Goal: Task Accomplishment & Management: Complete application form

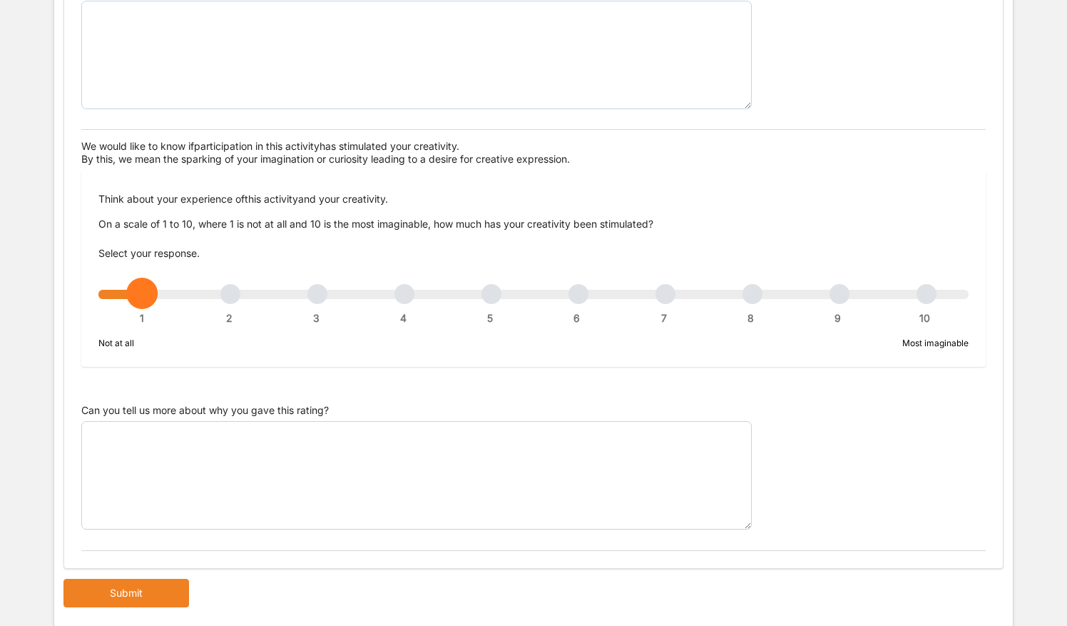
scroll to position [731, 0]
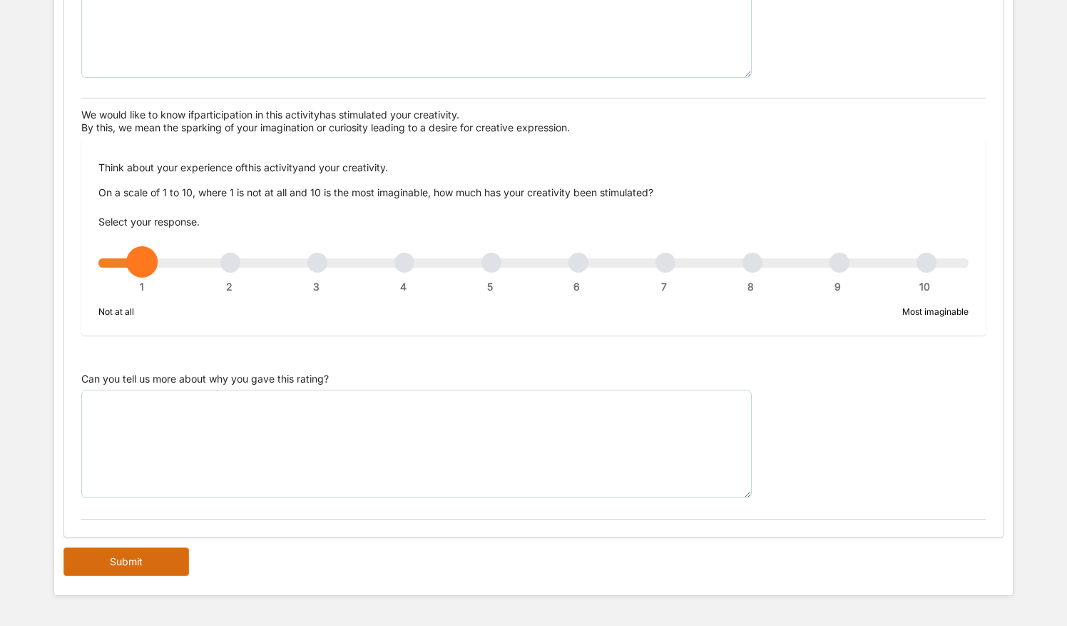
click at [99, 559] on button "Submit" at bounding box center [126, 561] width 126 height 29
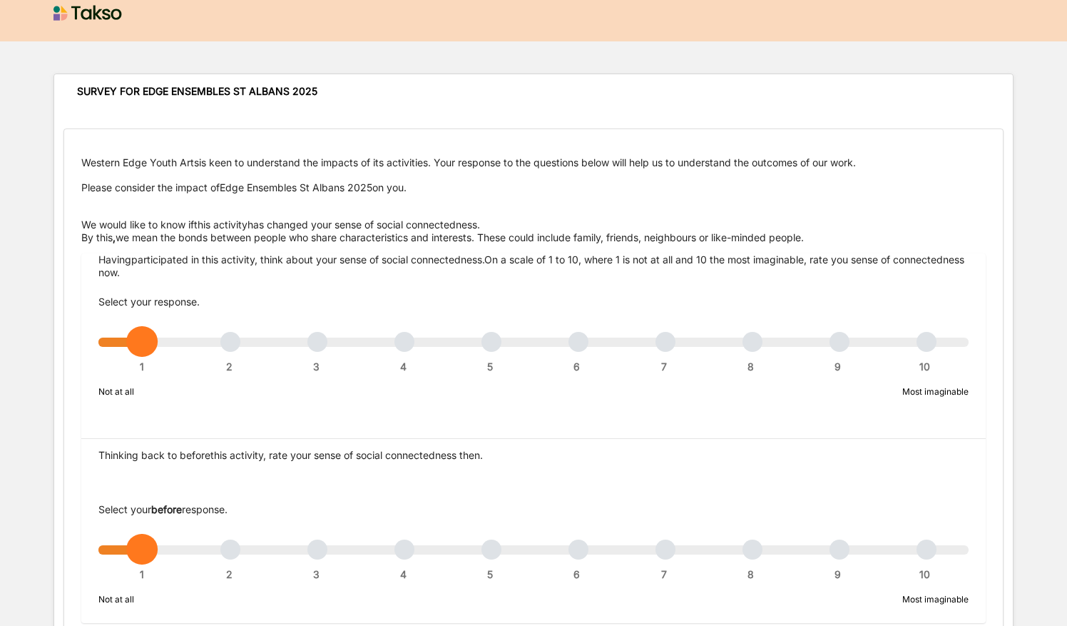
scroll to position [0, 0]
